Goal: Information Seeking & Learning: Understand process/instructions

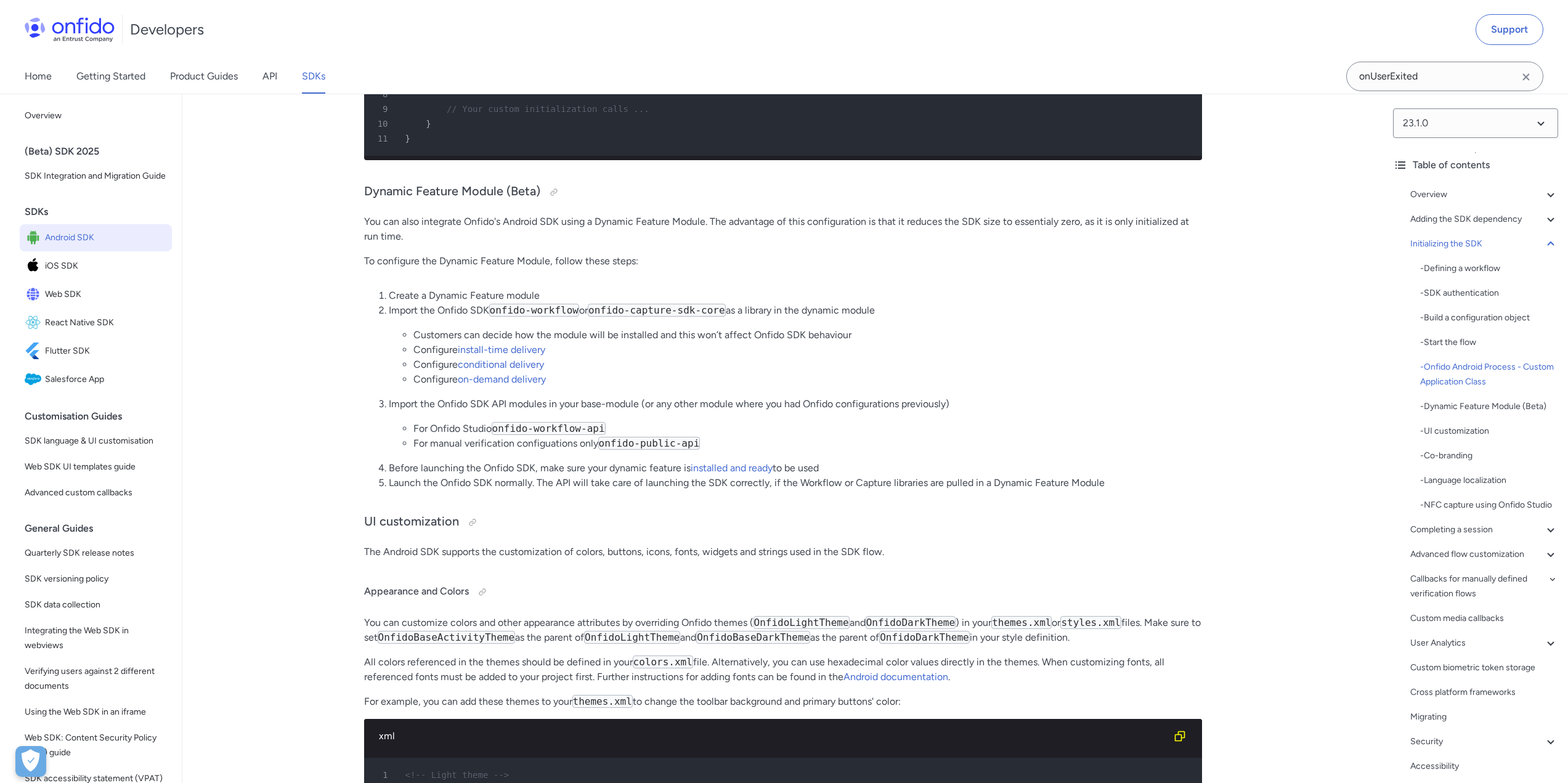
scroll to position [4682, 0]
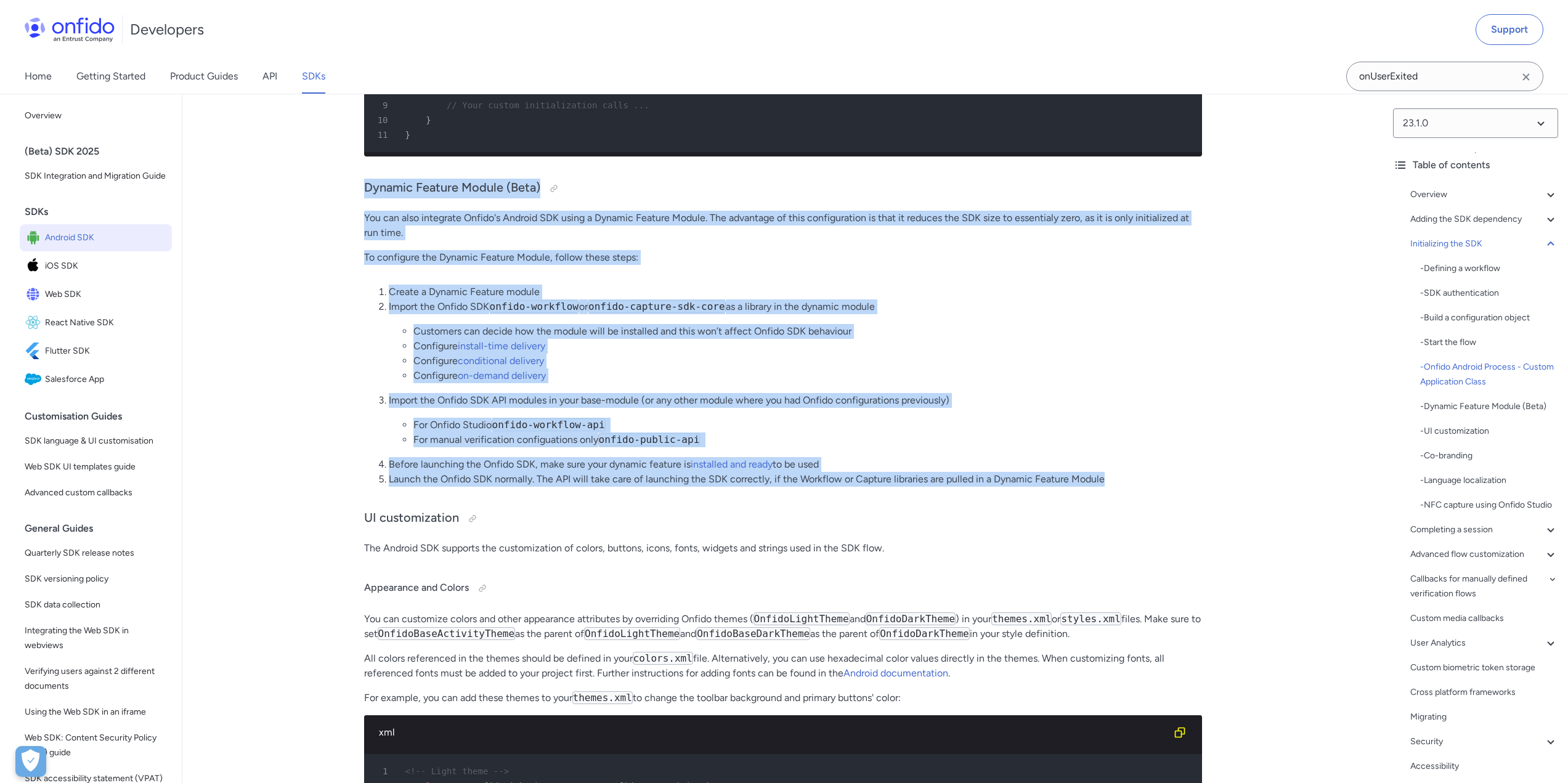
drag, startPoint x: 364, startPoint y: 266, endPoint x: 1127, endPoint y: 555, distance: 815.9
copy div "Loremip Dolorsi Ametco (Adip) Eli sed doei temporinc Utlabo'e Dolorem ALI enima…"
click at [677, 369] on li "Configure conditional delivery" at bounding box center [808, 361] width 788 height 15
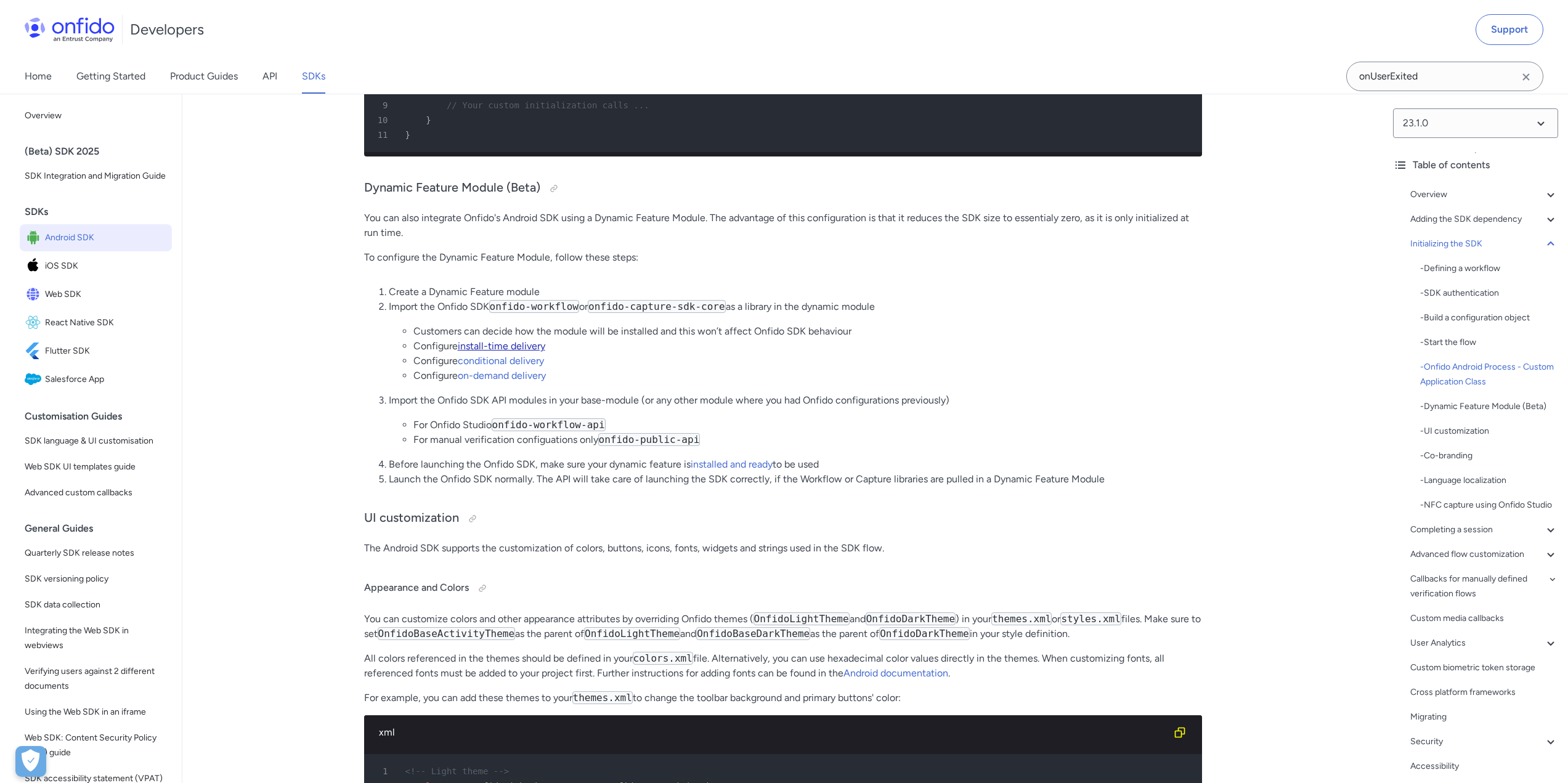
click at [534, 352] on link "install-time delivery" at bounding box center [502, 346] width 87 height 12
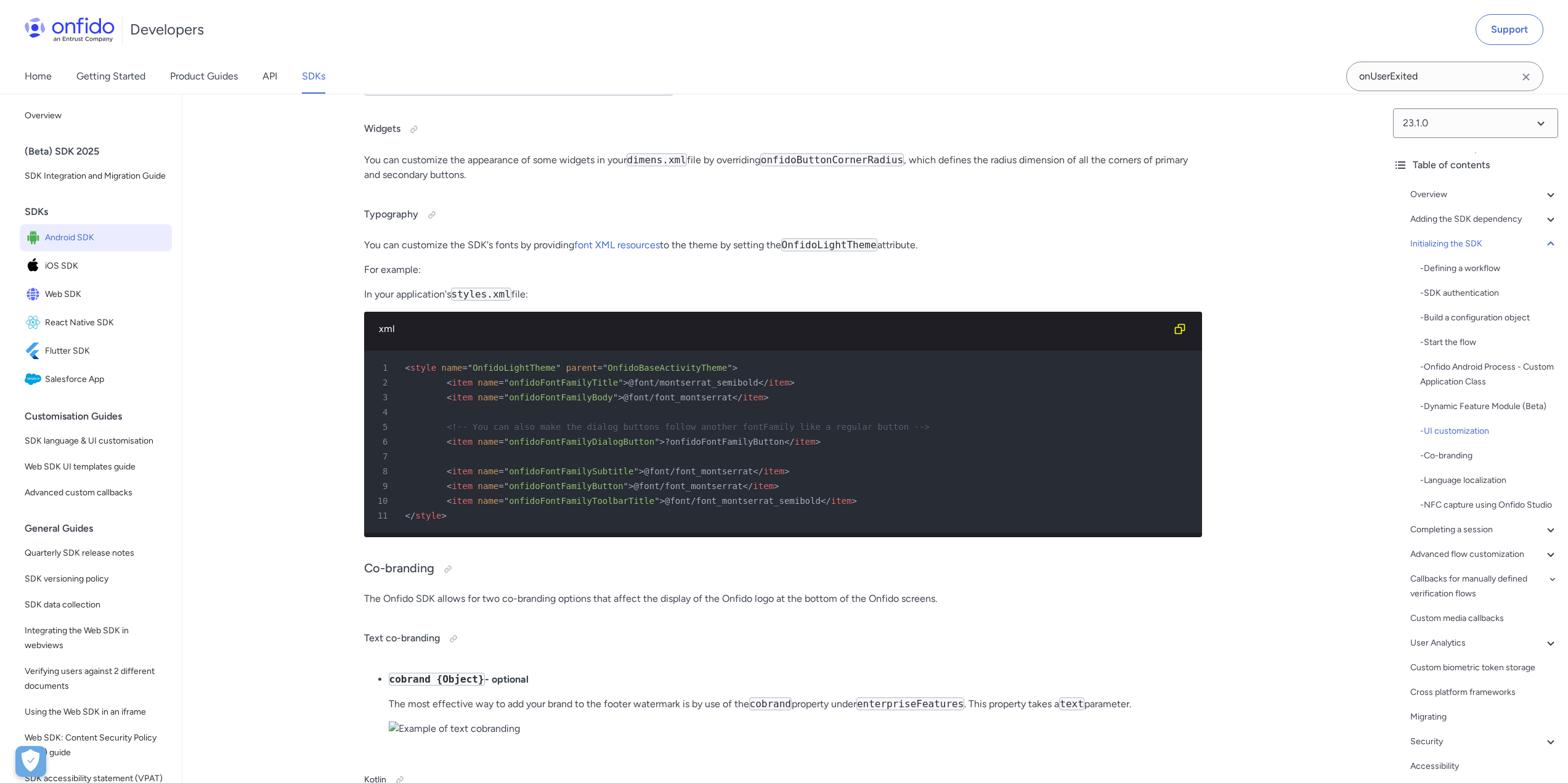
scroll to position [5853, 0]
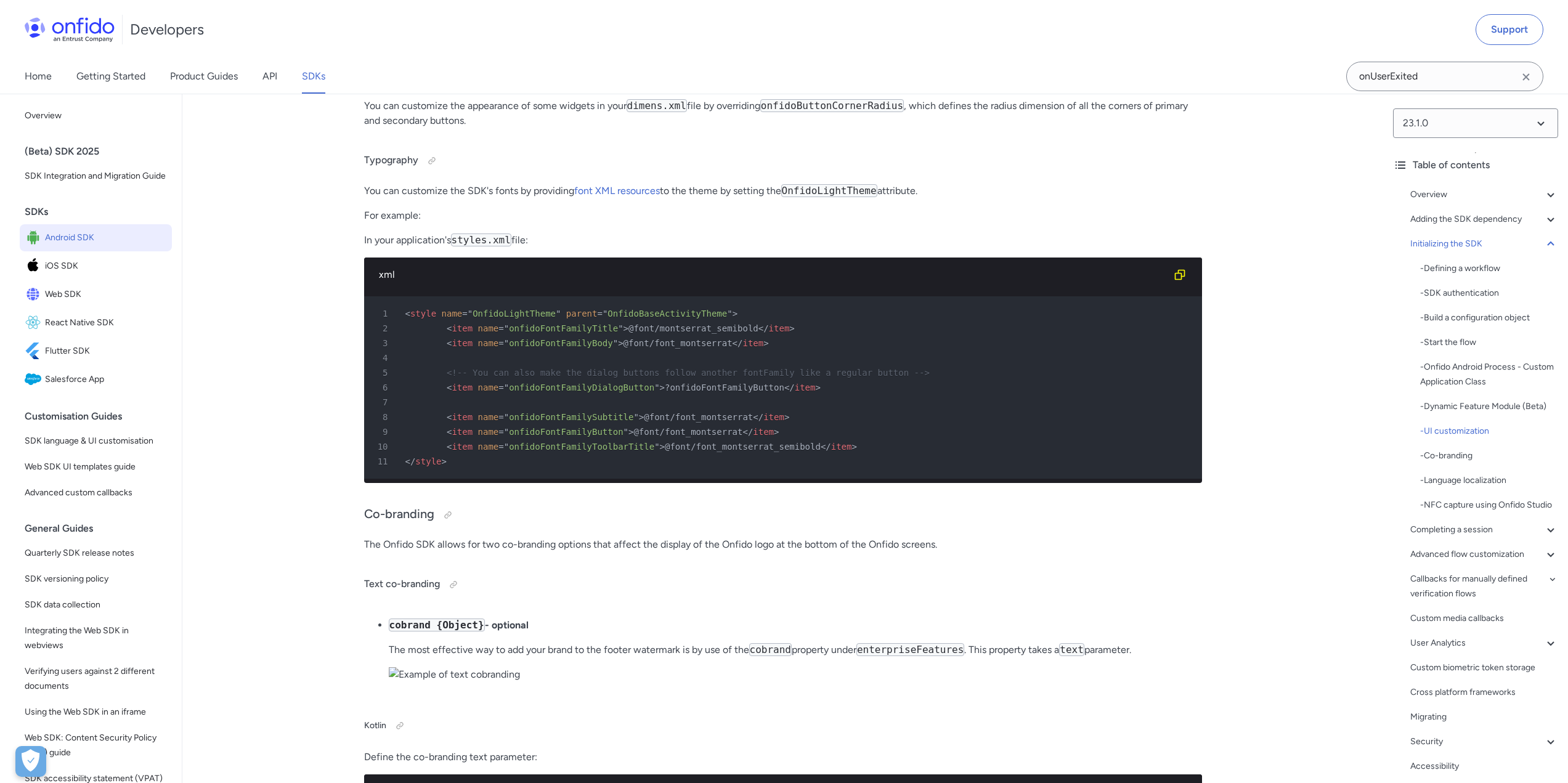
click at [549, 452] on span "onfidoFontFamilyToolbarTitle" at bounding box center [581, 446] width 145 height 10
copy span "onfidoFontFamilyToolbarTitle"
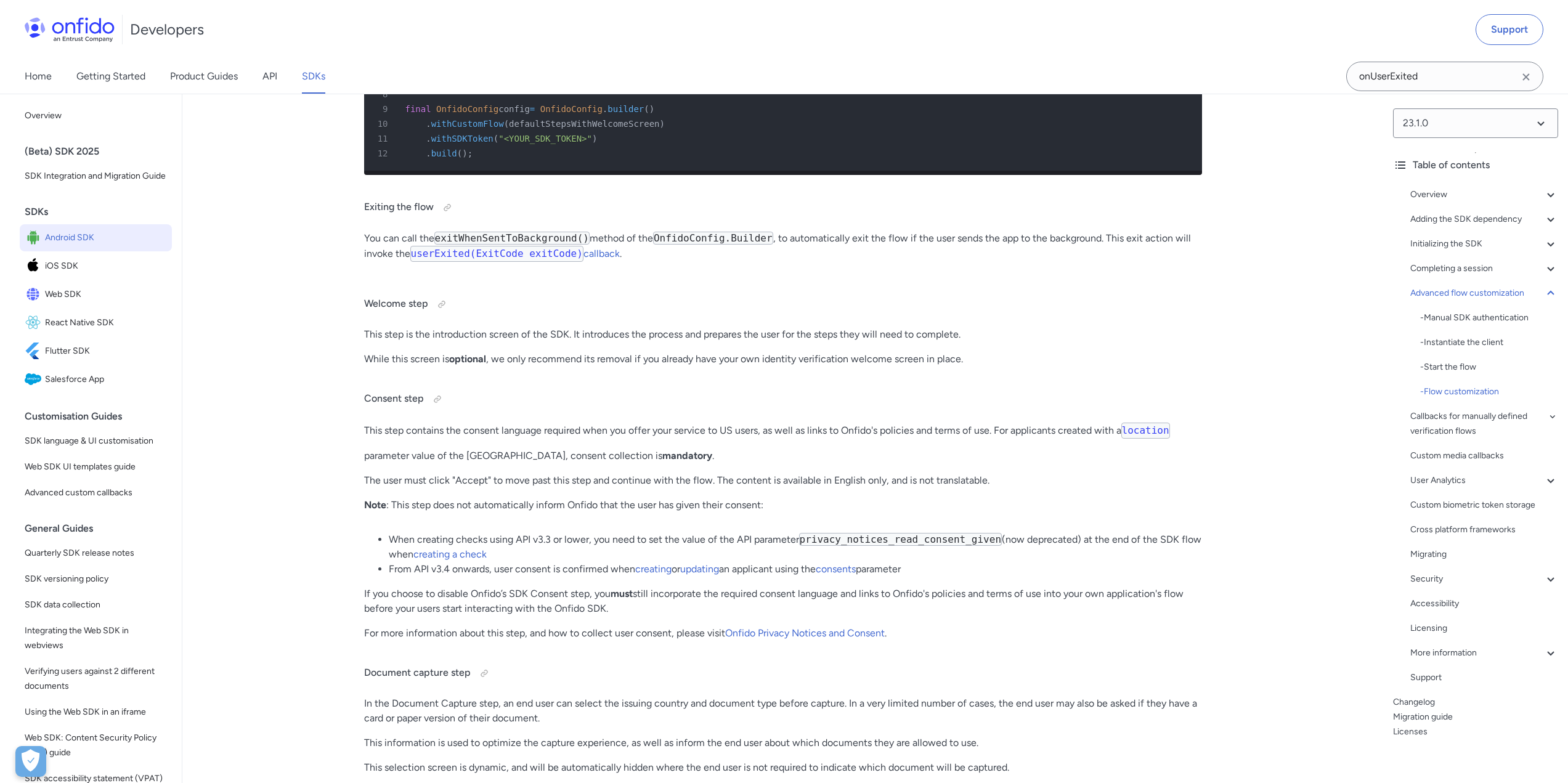
scroll to position [12446, 0]
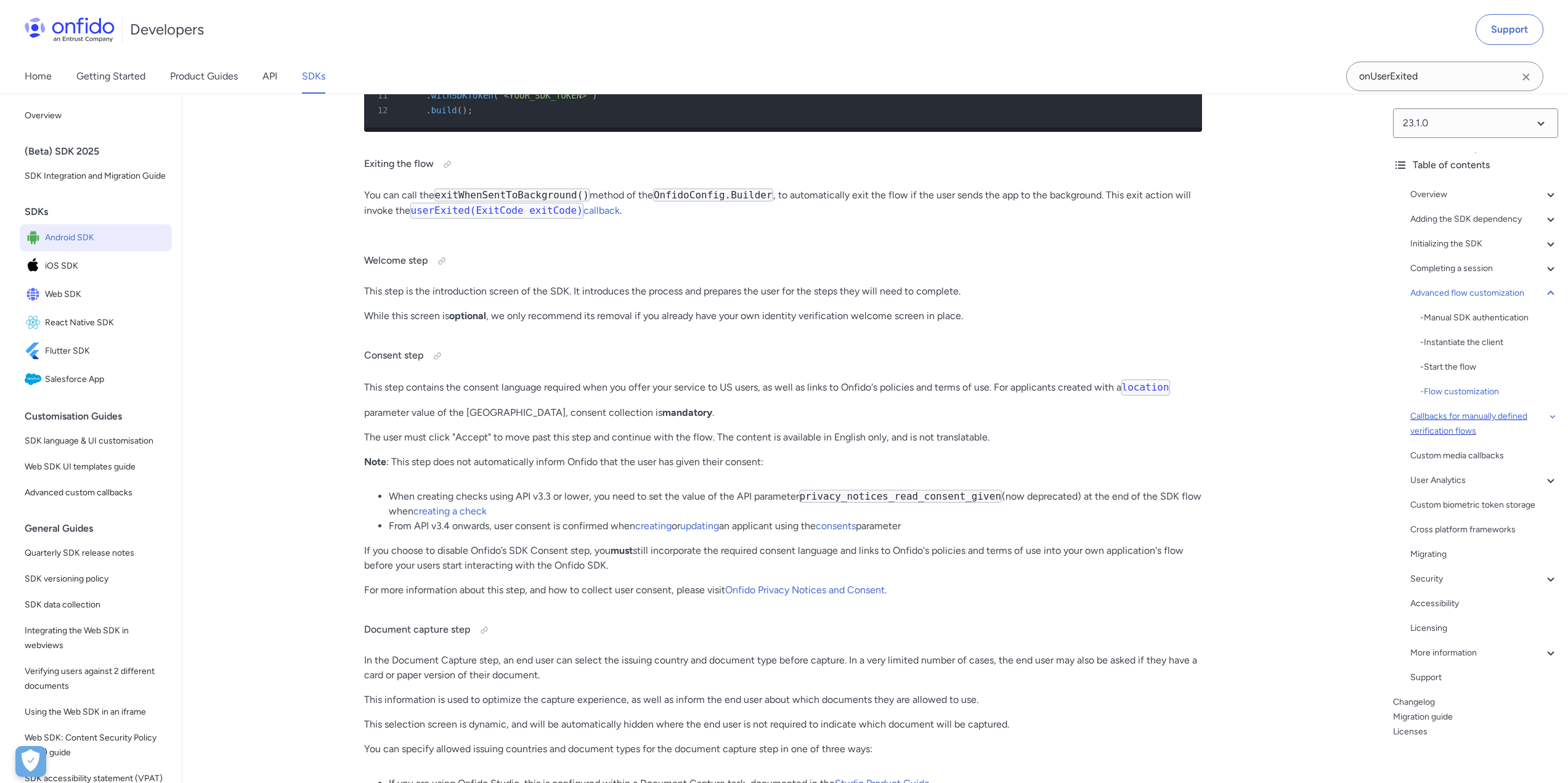
click at [1441, 416] on div "Callbacks for manually defined verification flows" at bounding box center [1484, 423] width 148 height 29
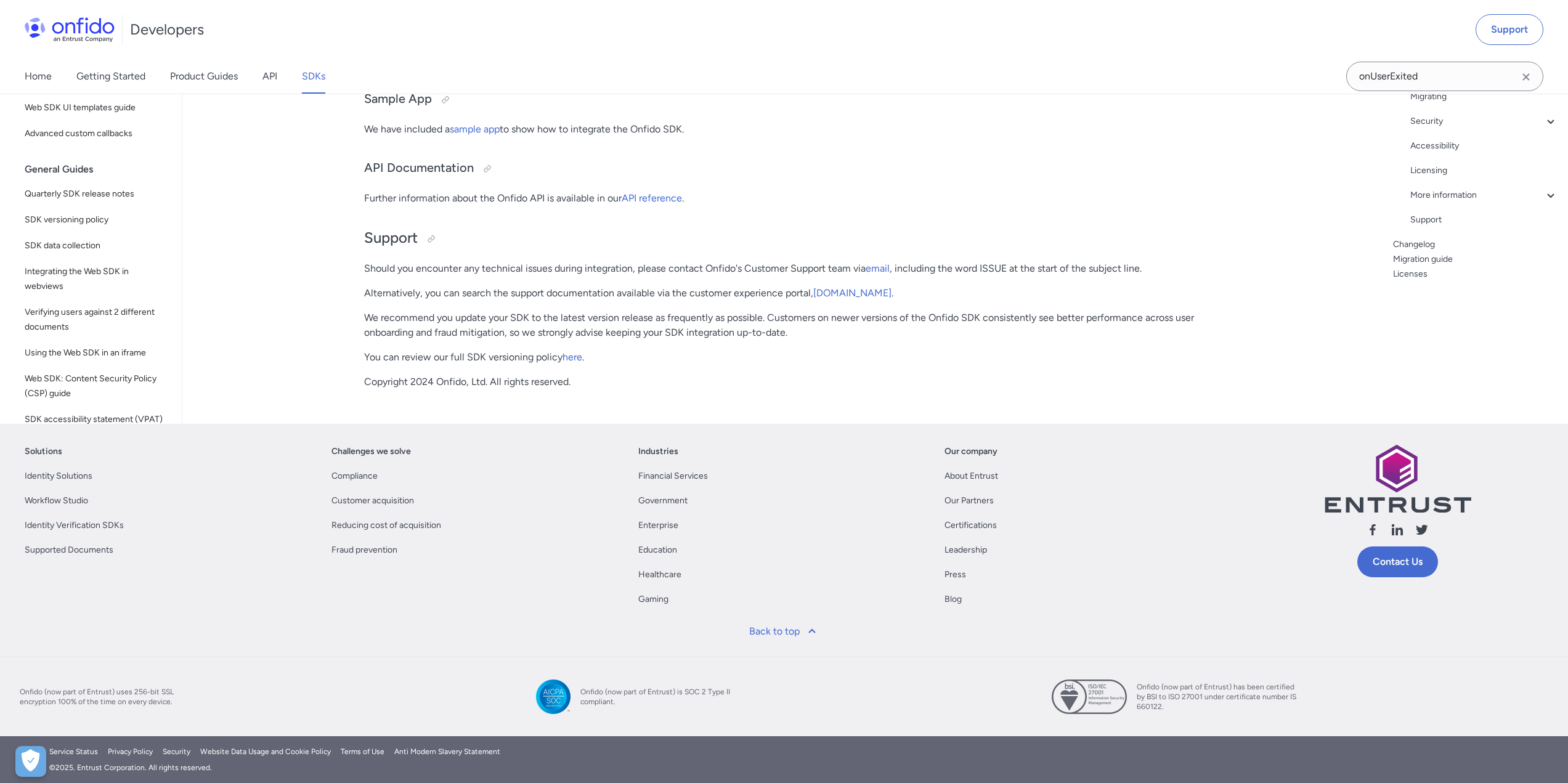
scroll to position [26163, 0]
click at [490, 135] on link "sample app" at bounding box center [474, 129] width 50 height 12
